Goal: Information Seeking & Learning: Find specific fact

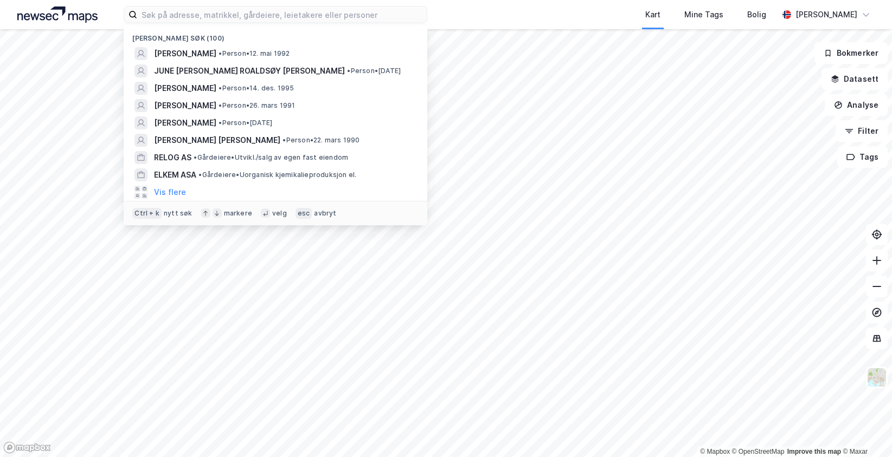
click at [177, 15] on input at bounding box center [281, 15] width 289 height 16
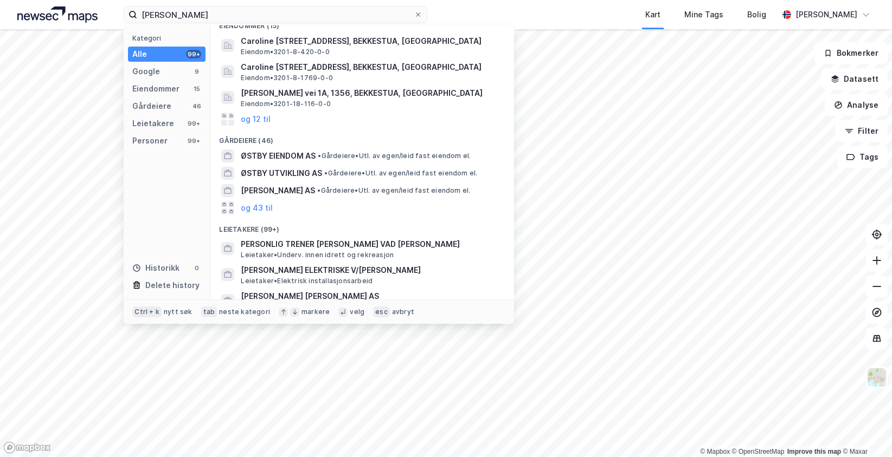
scroll to position [271, 0]
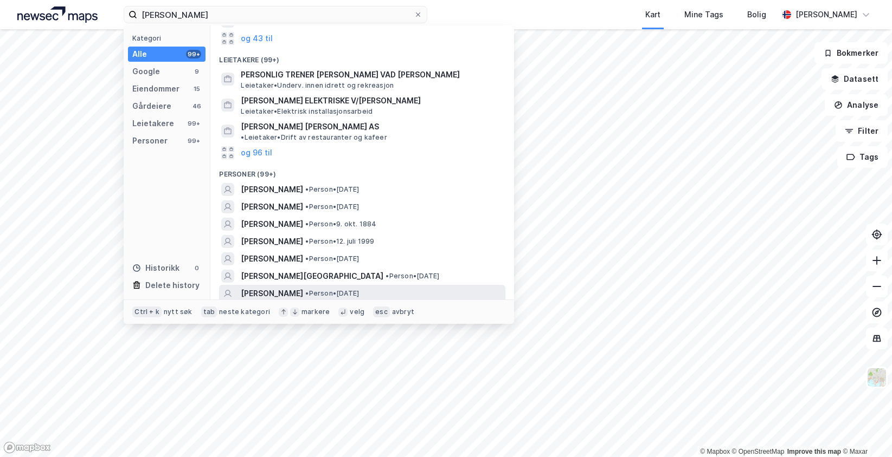
type input "[PERSON_NAME]"
click at [279, 287] on span "[PERSON_NAME]" at bounding box center [272, 293] width 62 height 13
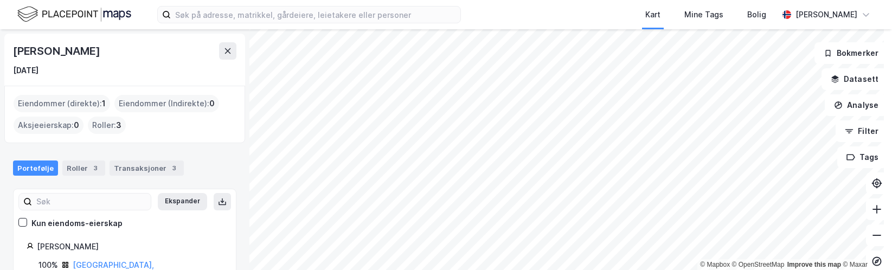
scroll to position [28, 0]
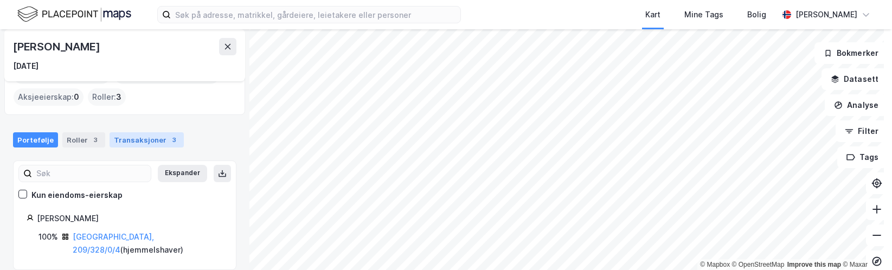
click at [150, 134] on div "Transaksjoner 3" at bounding box center [146, 139] width 74 height 15
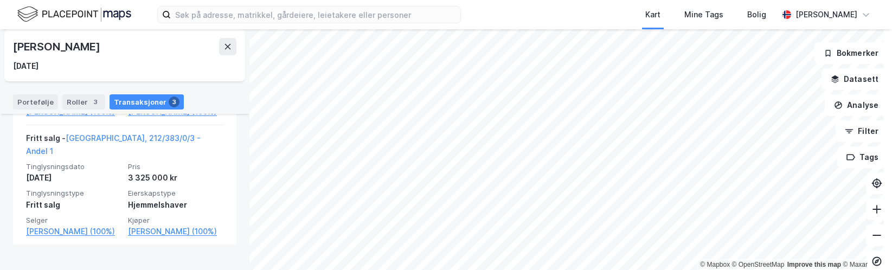
scroll to position [463, 0]
click at [232, 53] on button at bounding box center [227, 46] width 17 height 17
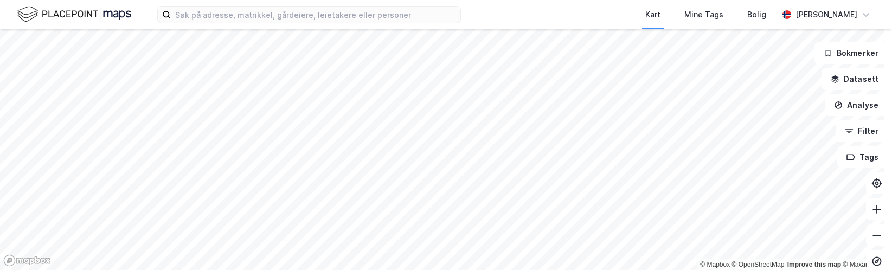
click at [511, 14] on div "Kart Mine Tags [PERSON_NAME]" at bounding box center [446, 14] width 892 height 29
